Goal: Task Accomplishment & Management: Manage account settings

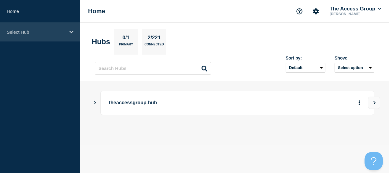
click at [15, 35] on div "Select Hub" at bounding box center [40, 32] width 80 height 19
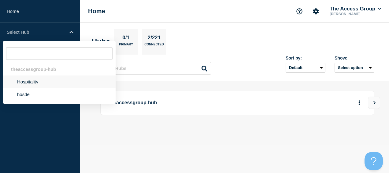
click at [28, 80] on li "Hospitality" at bounding box center [59, 81] width 113 height 13
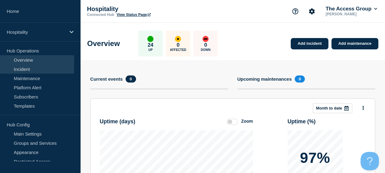
click at [25, 70] on link "Incident" at bounding box center [37, 68] width 74 height 9
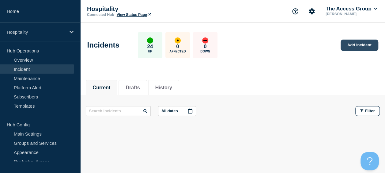
click at [367, 42] on link "Add incident" at bounding box center [359, 44] width 38 height 11
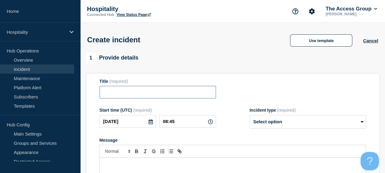
click at [151, 95] on input "Title" at bounding box center [157, 92] width 116 height 13
paste input "SHR CRS – Reservation delivery delays"
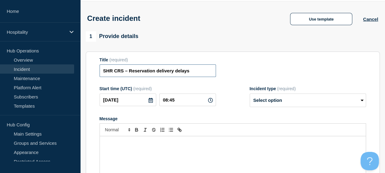
scroll to position [31, 0]
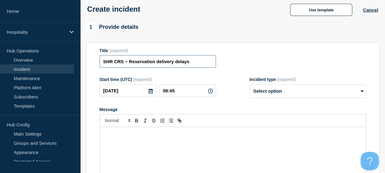
type input "SHR CRS – Reservation delivery delays"
click at [189, 96] on input "08:45" at bounding box center [187, 90] width 57 height 13
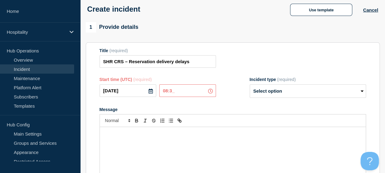
type input "08:30"
click at [237, 98] on div "Start time (UTC) (required) [DATE] 08:30 Incident type (required) Select option…" at bounding box center [232, 87] width 266 height 21
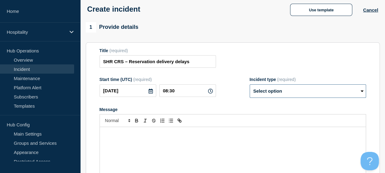
click at [281, 91] on select "Select option Investigating Identified Monitoring" at bounding box center [307, 90] width 116 height 13
select select "investigating"
click at [249, 85] on select "Select option Investigating Identified Monitoring" at bounding box center [307, 90] width 116 height 13
click at [236, 97] on div "Start time (UTC) (required) [DATE] 08:30 Incident type (required) Select option…" at bounding box center [232, 87] width 266 height 21
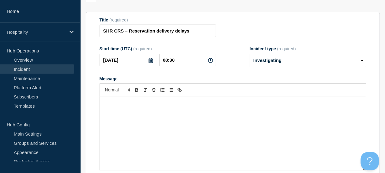
click at [153, 105] on p "Message" at bounding box center [232, 103] width 256 height 6
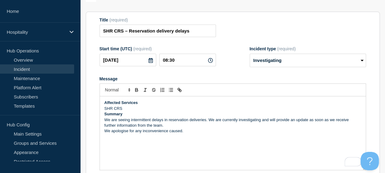
click at [140, 110] on p "SHR CRS" at bounding box center [232, 109] width 256 height 6
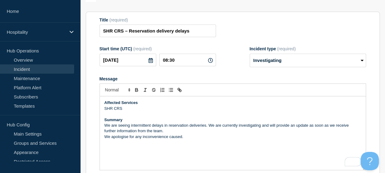
click at [155, 132] on p "We are seeing intermittent delays in reservation deliveries. We are currently i…" at bounding box center [232, 127] width 256 height 11
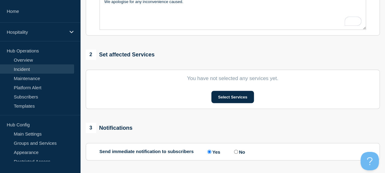
scroll to position [214, 0]
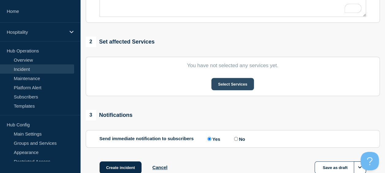
click at [235, 85] on button "Select Services" at bounding box center [232, 84] width 43 height 12
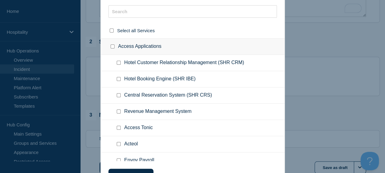
click at [204, 76] on ul "Hotel Booking Engine (SHR IBE)" at bounding box center [193, 79] width 184 height 16
click at [218, 17] on input "text" at bounding box center [192, 11] width 168 height 13
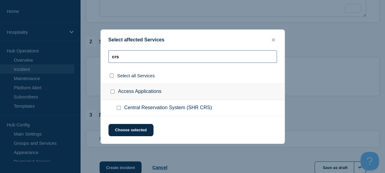
type input "crs"
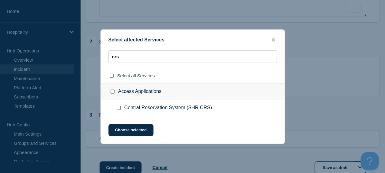
click at [118, 108] on input "Central Reservation System (SHR CRS) checkbox" at bounding box center [119, 108] width 4 height 4
checkbox input "true"
click at [132, 128] on button "Choose selected" at bounding box center [130, 130] width 45 height 12
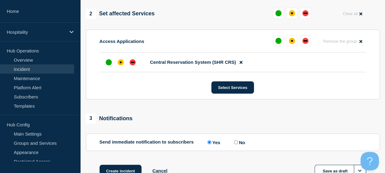
scroll to position [226, 0]
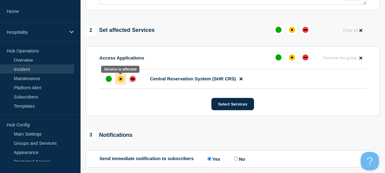
click at [119, 79] on div "affected" at bounding box center [120, 79] width 6 height 6
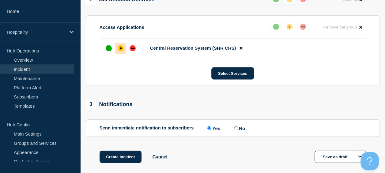
scroll to position [288, 0]
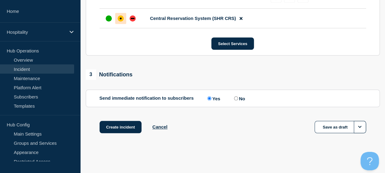
click at [207, 105] on section "Send immediate notification to subscribers Send immediate notification to subsc…" at bounding box center [233, 97] width 294 height 17
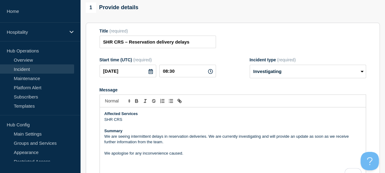
scroll to position [0, 0]
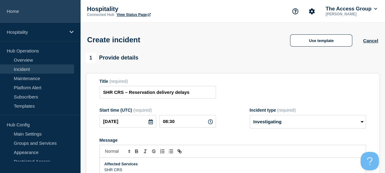
click at [14, 10] on link "Home" at bounding box center [40, 11] width 80 height 23
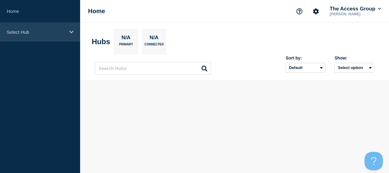
click at [27, 35] on div "Select Hub" at bounding box center [40, 32] width 80 height 19
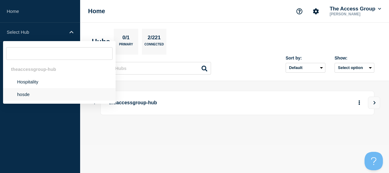
click at [35, 93] on li "hosde" at bounding box center [59, 94] width 113 height 13
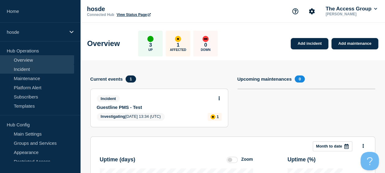
click at [29, 72] on link "Incident" at bounding box center [37, 68] width 74 height 9
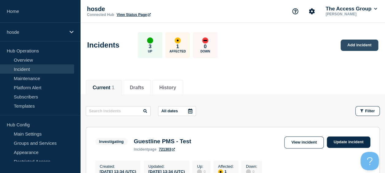
click at [350, 43] on link "Add incident" at bounding box center [359, 44] width 38 height 11
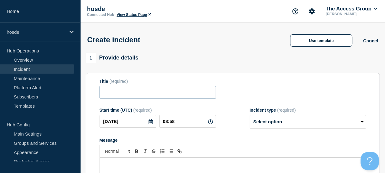
click at [188, 94] on input "Title" at bounding box center [157, 92] width 116 height 13
paste input "SHR CRS – Reservation delivery delays"
type input "SHR CRS – Reservation delivery delays"
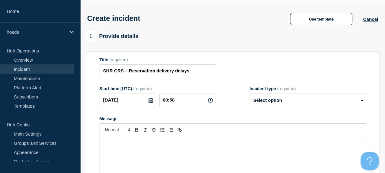
scroll to position [31, 0]
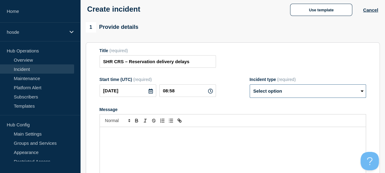
click at [274, 93] on select "Select option Investigating Identified Monitoring" at bounding box center [307, 90] width 116 height 13
click at [199, 136] on p "Message" at bounding box center [232, 133] width 256 height 6
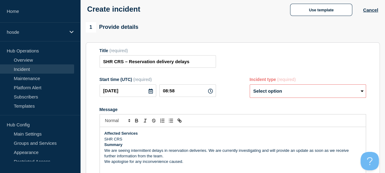
click at [146, 140] on p "SHR CRS" at bounding box center [232, 139] width 256 height 6
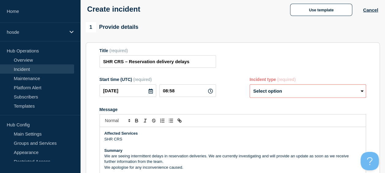
click at [174, 160] on p "We are seeing intermittent delays in reservation deliveries. We are currently i…" at bounding box center [232, 158] width 256 height 11
click at [274, 91] on select "Select option Investigating Identified Monitoring" at bounding box center [307, 90] width 116 height 13
select select "investigating"
click at [249, 85] on select "Select option Investigating Identified Monitoring" at bounding box center [307, 90] width 116 height 13
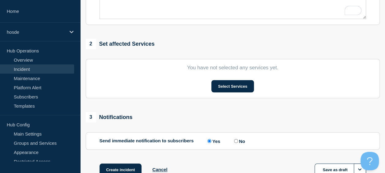
scroll to position [214, 0]
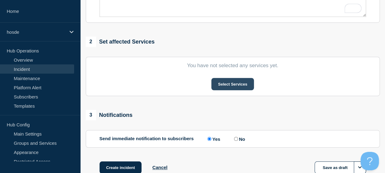
click at [235, 84] on button "Select Services" at bounding box center [232, 84] width 43 height 12
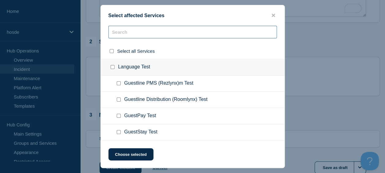
click at [151, 30] on input "text" at bounding box center [192, 32] width 168 height 13
type input "c"
checkbox input "true"
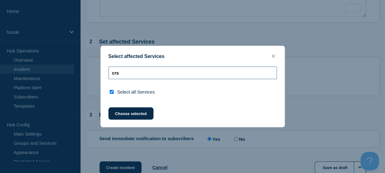
drag, startPoint x: 128, startPoint y: 73, endPoint x: 104, endPoint y: 73, distance: 24.2
click at [104, 73] on div "crs" at bounding box center [193, 74] width 184 height 17
type input "p"
checkbox input "false"
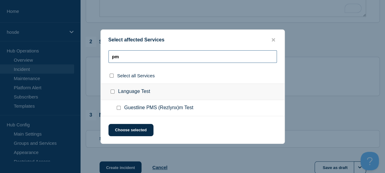
type input "pm"
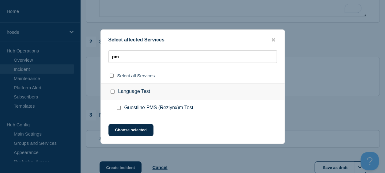
click at [117, 106] on input "Guestline PMS (Rezlynx)m Test checkbox" at bounding box center [119, 108] width 4 height 4
checkbox input "true"
click at [125, 131] on button "Choose selected" at bounding box center [130, 130] width 45 height 12
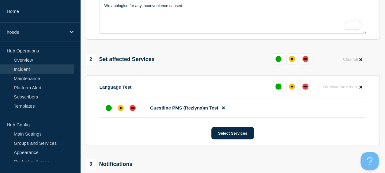
scroll to position [196, 0]
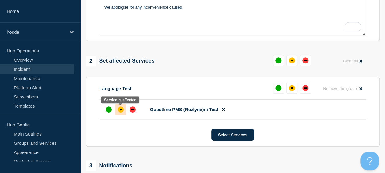
click at [118, 110] on div "affected" at bounding box center [120, 109] width 6 height 6
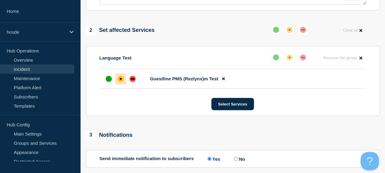
scroll to position [288, 0]
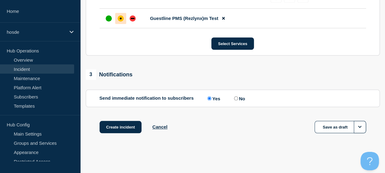
click at [238, 98] on input "No" at bounding box center [236, 98] width 4 height 4
radio input "true"
radio input "false"
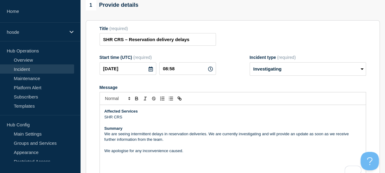
scroll to position [43, 0]
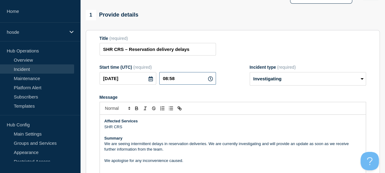
click at [177, 76] on input "08:58" at bounding box center [187, 78] width 57 height 13
type input "08:30"
click at [239, 97] on div "Message" at bounding box center [232, 97] width 266 height 5
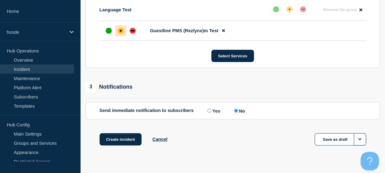
scroll to position [288, 0]
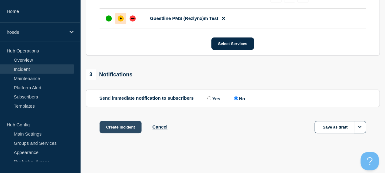
click at [117, 128] on button "Create incident" at bounding box center [120, 127] width 42 height 12
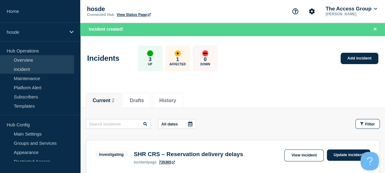
click at [34, 57] on link "Overview" at bounding box center [37, 59] width 74 height 9
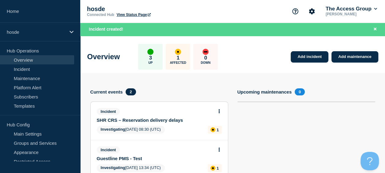
click at [217, 148] on button at bounding box center [218, 149] width 5 height 5
click at [218, 133] on link "Update incident" at bounding box center [219, 133] width 30 height 5
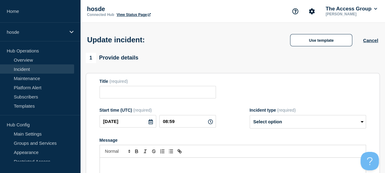
type input "Guestline PMS - Test"
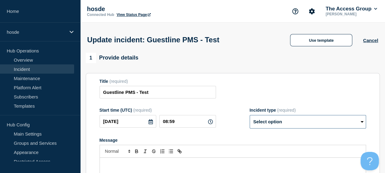
click at [282, 120] on select "Select option Investigating Identified Monitoring Resolved" at bounding box center [307, 121] width 116 height 13
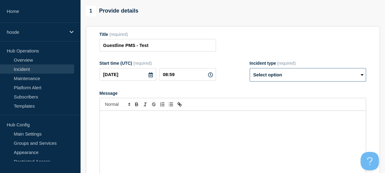
scroll to position [61, 0]
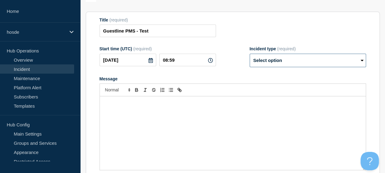
click at [266, 65] on select "Select option Investigating Identified Monitoring Resolved" at bounding box center [307, 60] width 116 height 13
select select "resolved"
click at [249, 55] on select "Select option Investigating Identified Monitoring Resolved" at bounding box center [307, 60] width 116 height 13
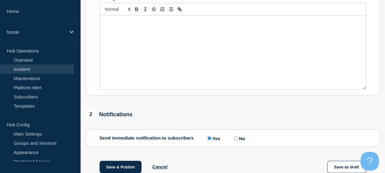
scroll to position [214, 0]
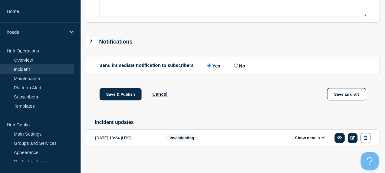
click at [234, 68] on label "No" at bounding box center [238, 65] width 13 height 6
click at [234, 67] on input "No" at bounding box center [236, 65] width 4 height 4
radio input "true"
radio input "false"
click at [115, 96] on button "Save & Publish" at bounding box center [120, 94] width 42 height 12
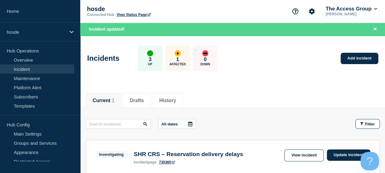
click at [25, 68] on link "Incident" at bounding box center [37, 68] width 74 height 9
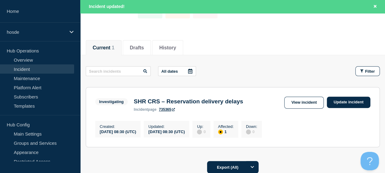
scroll to position [61, 0]
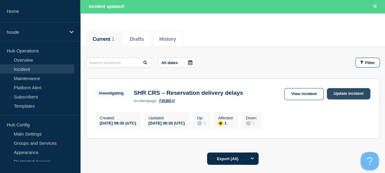
click at [351, 91] on link "Update incident" at bounding box center [347, 93] width 43 height 11
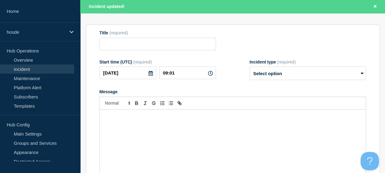
type input "SHR CRS – Reservation delivery delays"
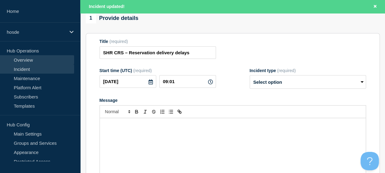
click at [24, 62] on link "Overview" at bounding box center [37, 59] width 74 height 9
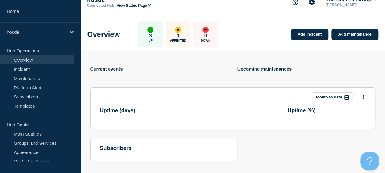
scroll to position [61, 0]
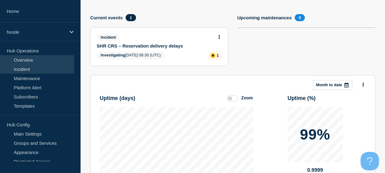
click at [25, 67] on link "Incident" at bounding box center [37, 68] width 74 height 9
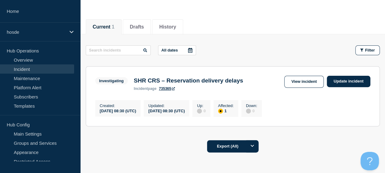
scroll to position [61, 0]
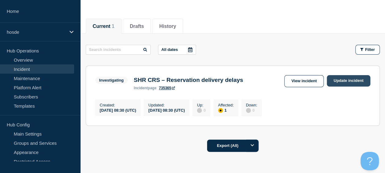
click at [361, 83] on link "Update incident" at bounding box center [347, 80] width 43 height 11
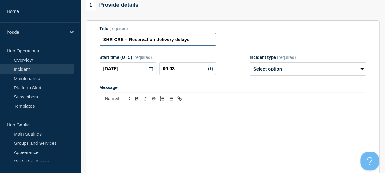
click at [195, 45] on input "SHR CRS – Reservation delivery delays" at bounding box center [157, 39] width 116 height 13
drag, startPoint x: 194, startPoint y: 42, endPoint x: 64, endPoint y: 45, distance: 129.8
paste input "RESOLVED:"
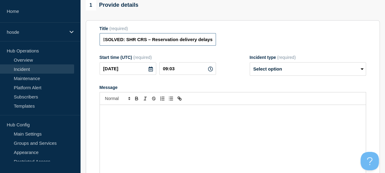
type input "RESOLVED: SHR CRS – Reservation delivery delays"
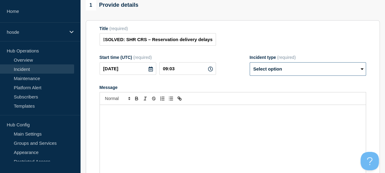
click at [304, 71] on select "Select option Investigating Identified Monitoring Resolved" at bounding box center [307, 68] width 116 height 13
select select "resolved"
click at [249, 65] on select "Select option Investigating Identified Monitoring Resolved" at bounding box center [307, 68] width 116 height 13
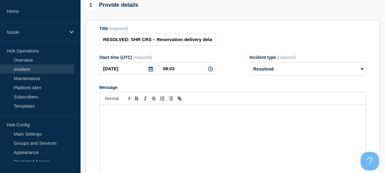
click at [176, 131] on div "Message" at bounding box center [233, 141] width 266 height 73
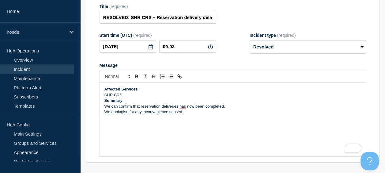
scroll to position [92, 0]
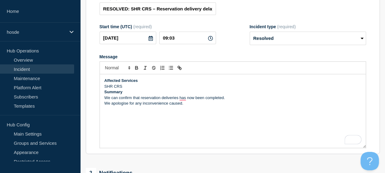
click at [162, 92] on p "Summary" at bounding box center [232, 92] width 256 height 6
click at [160, 88] on p "SHR CRS" at bounding box center [232, 87] width 256 height 6
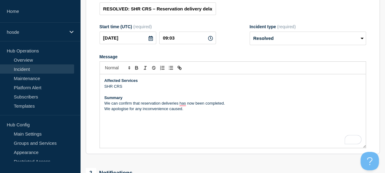
click at [236, 106] on p "We can confirm that reservation deliveries has now been completed." at bounding box center [232, 103] width 256 height 6
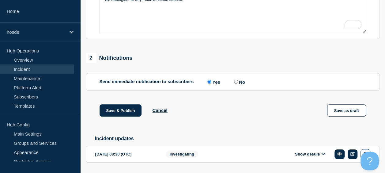
scroll to position [214, 0]
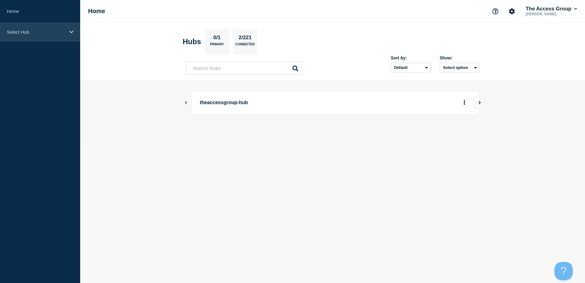
click at [49, 36] on div "Select Hub" at bounding box center [40, 32] width 80 height 19
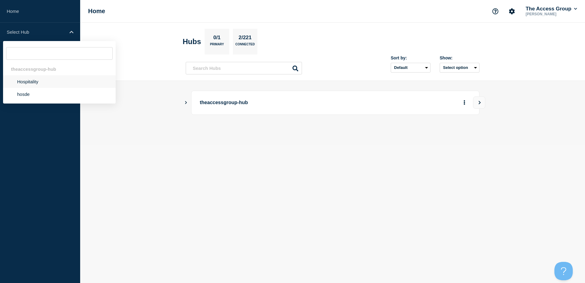
click at [40, 83] on li "Hospitality" at bounding box center [59, 81] width 113 height 13
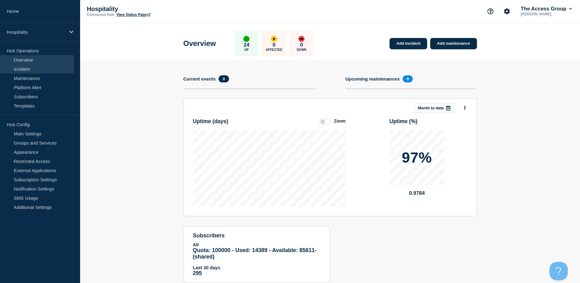
click at [31, 71] on link "Incident" at bounding box center [37, 68] width 74 height 9
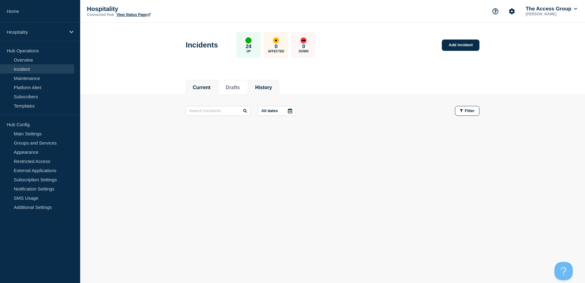
click at [265, 87] on button "History" at bounding box center [263, 88] width 17 height 6
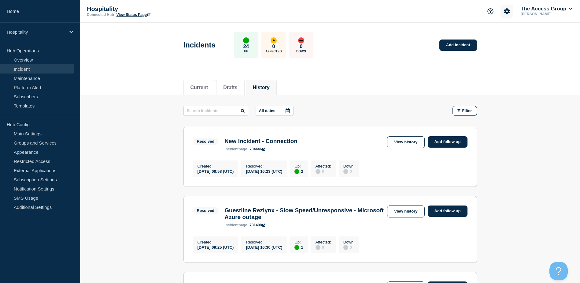
click at [505, 12] on icon "Account settings" at bounding box center [508, 11] width 6 height 6
click at [506, 35] on link "Team Members" at bounding box center [508, 36] width 32 height 5
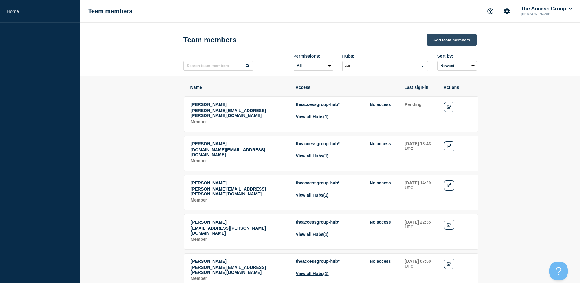
click at [453, 40] on button "Add team members" at bounding box center [452, 40] width 50 height 12
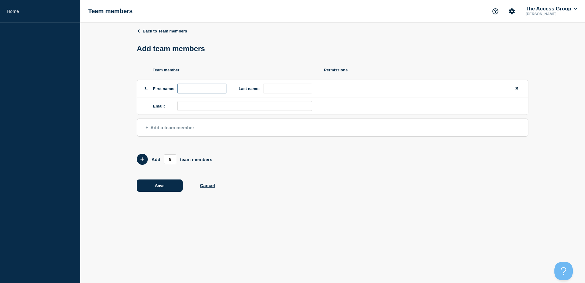
click at [190, 86] on input "first name" at bounding box center [201, 89] width 49 height 10
type input "Sammy"
type input "w"
type input "Williams"
click at [214, 106] on input "email" at bounding box center [244, 106] width 135 height 10
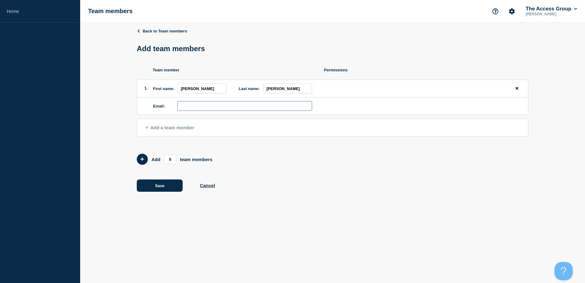
paste input "Samantha.Williams@theaccessgroup.com"
type input "Samantha.Williams@theaccessgroup.com"
click at [154, 183] on button "Save" at bounding box center [160, 185] width 46 height 12
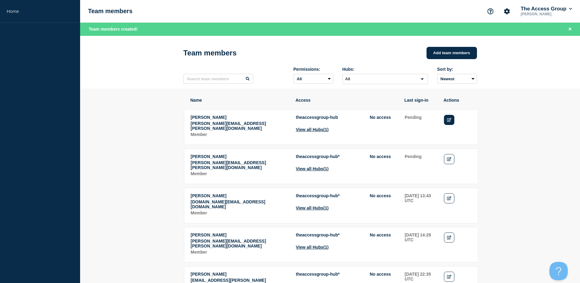
click at [447, 120] on link "Edit" at bounding box center [449, 120] width 11 height 10
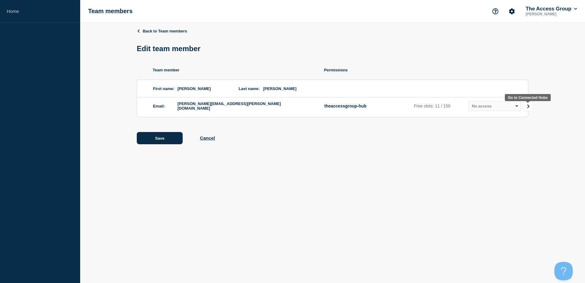
click at [524, 107] on link "Go to Connected Hubs" at bounding box center [528, 106] width 10 height 10
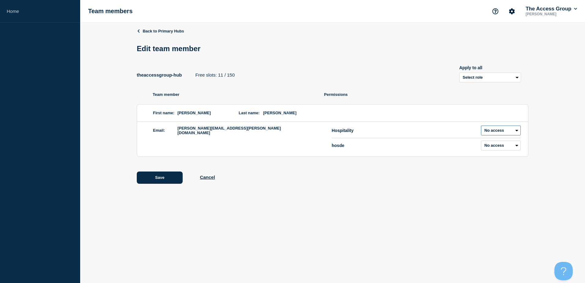
click at [499, 129] on select "Admin Manager Editor No access" at bounding box center [501, 130] width 40 height 10
select select "2"
click at [481, 127] on select "Admin Manager Editor No access" at bounding box center [501, 130] width 40 height 10
click at [259, 201] on body "Home Team members The Access Group Karen Fisher Back to Primary Hubs Edit team …" at bounding box center [292, 141] width 585 height 283
click at [154, 179] on button "Save" at bounding box center [160, 177] width 46 height 12
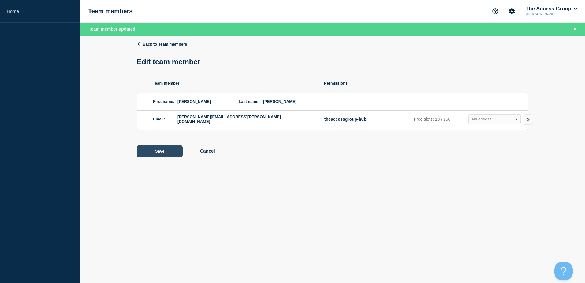
click at [164, 151] on button "Save" at bounding box center [160, 151] width 46 height 12
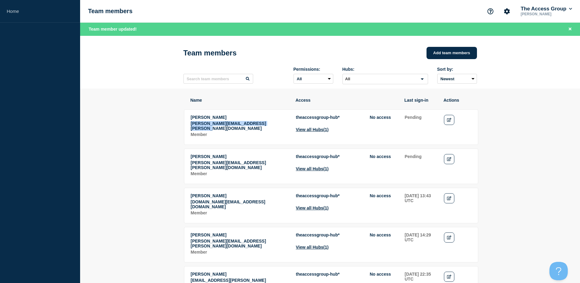
drag, startPoint x: 287, startPoint y: 128, endPoint x: 185, endPoint y: 128, distance: 102.5
click at [185, 128] on tr "Sammy Williams samantha.williams@theaccessgroup.com Member theaccessgroup-hub *…" at bounding box center [331, 126] width 294 height 35
click at [205, 84] on input "text" at bounding box center [219, 79] width 70 height 10
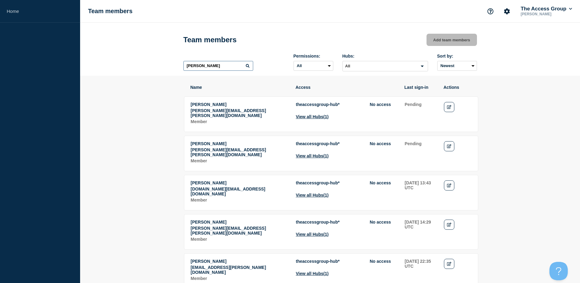
type input "sophie"
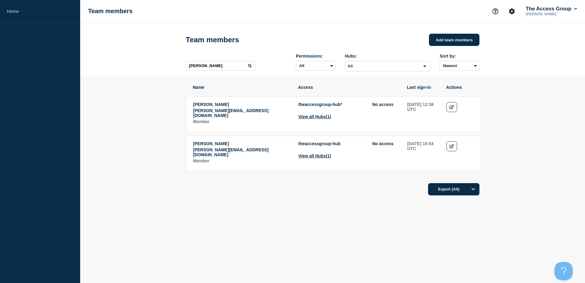
click at [564, 35] on header "Team members Add team members sophie Permissions: All Admin Manager Editor No a…" at bounding box center [332, 49] width 505 height 53
click at [14, 13] on link "Home" at bounding box center [40, 11] width 80 height 23
